Goal: Task Accomplishment & Management: Use online tool/utility

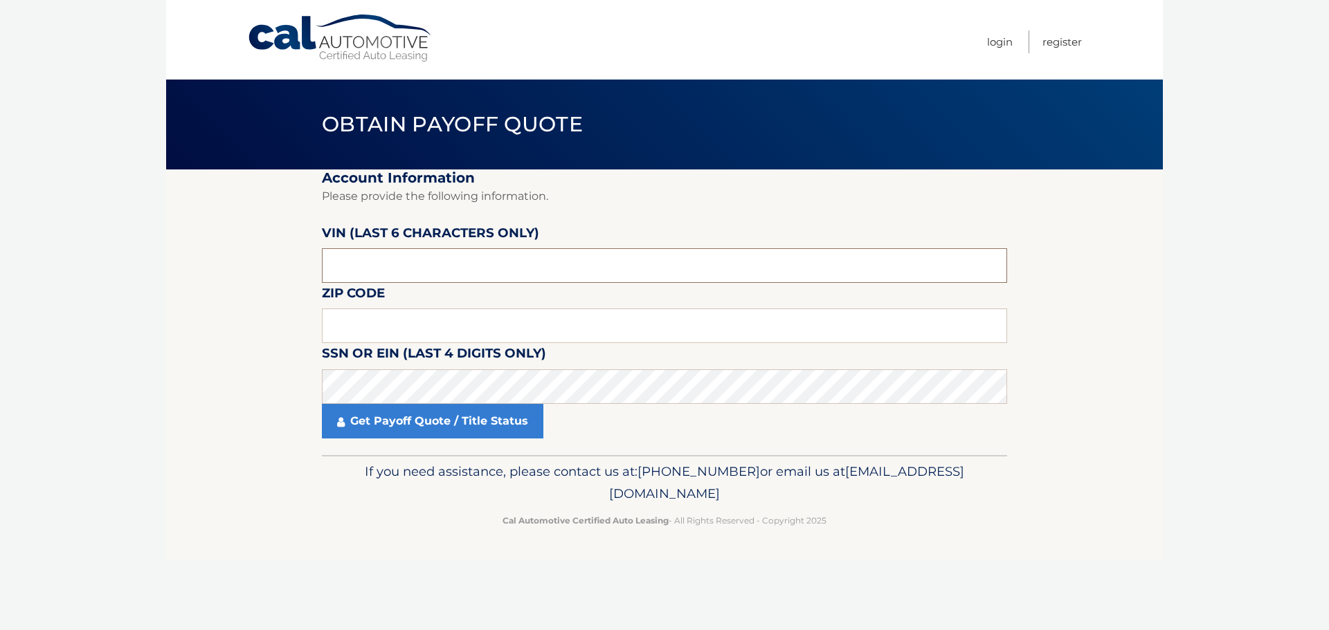
click at [470, 266] on input "text" at bounding box center [664, 265] width 685 height 35
click at [444, 327] on input "text" at bounding box center [664, 326] width 685 height 35
type input "11787"
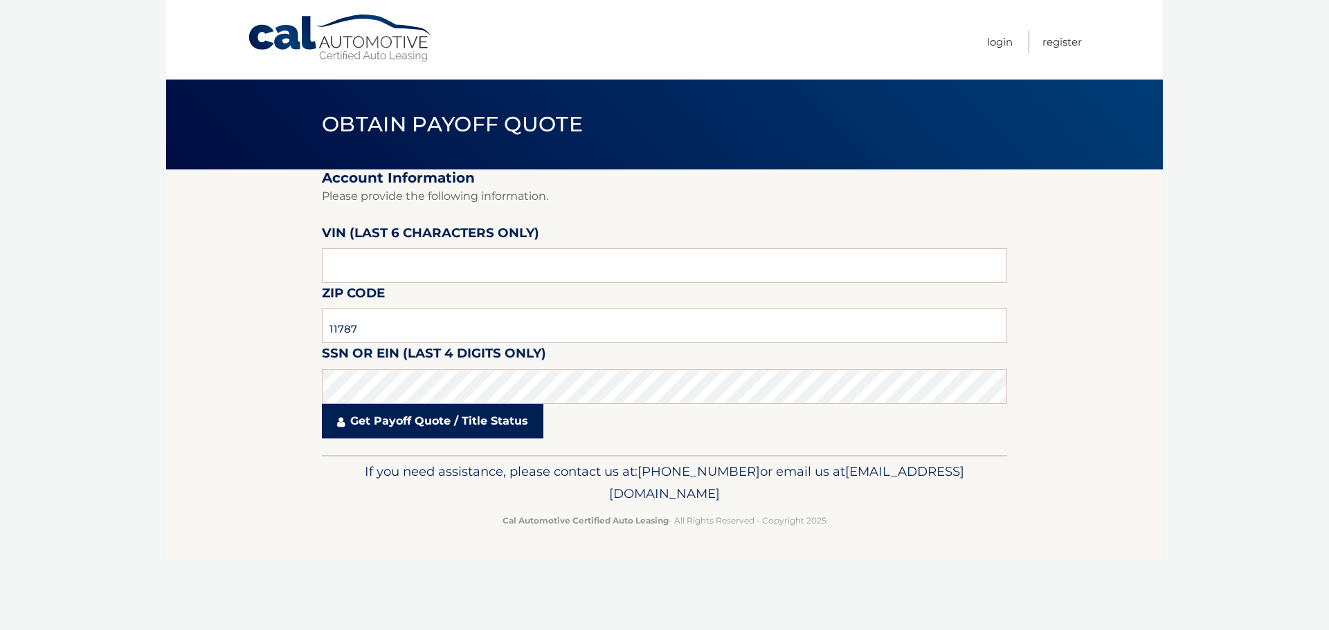
click at [474, 419] on link "Get Payoff Quote / Title Status" at bounding box center [432, 421] width 221 height 35
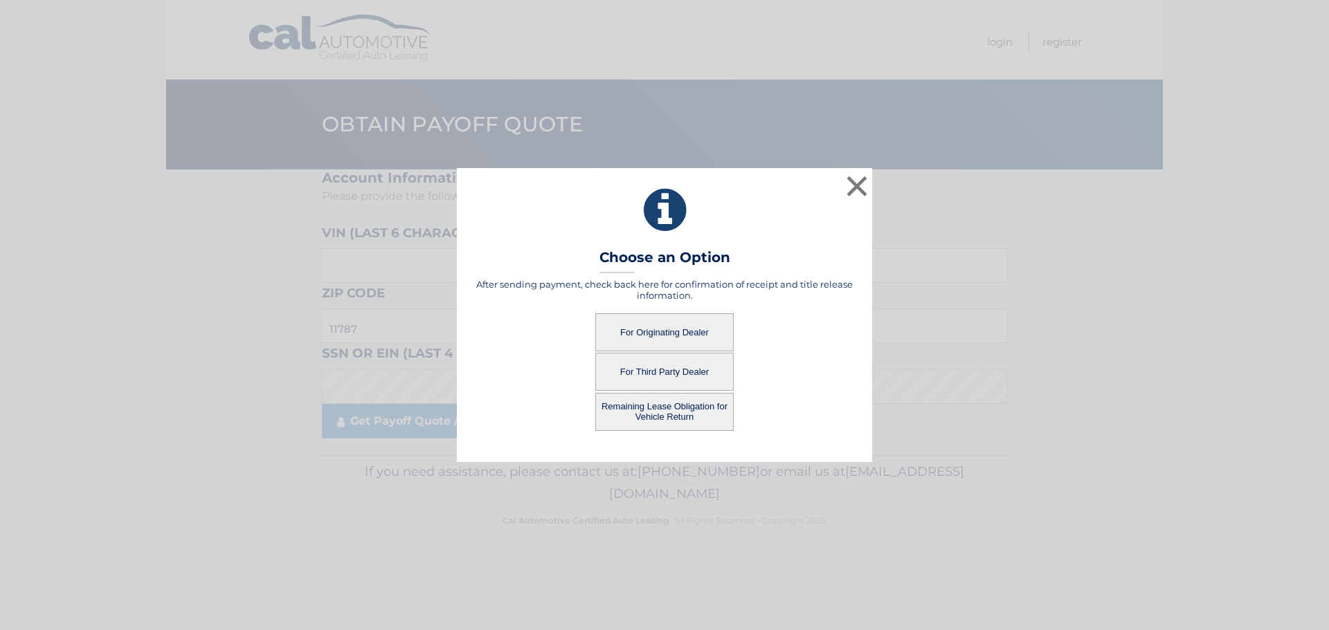
click at [679, 376] on button "For Third Party Dealer" at bounding box center [664, 372] width 138 height 38
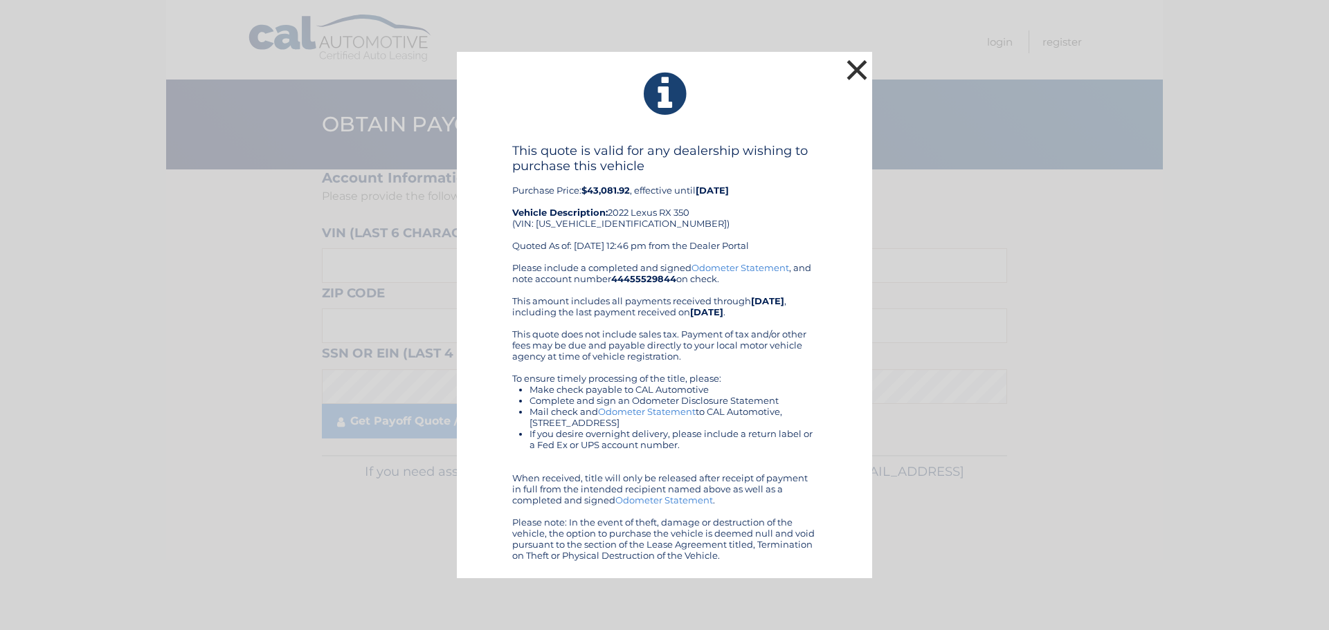
click at [860, 69] on button "×" at bounding box center [857, 70] width 28 height 28
